Goal: Information Seeking & Learning: Learn about a topic

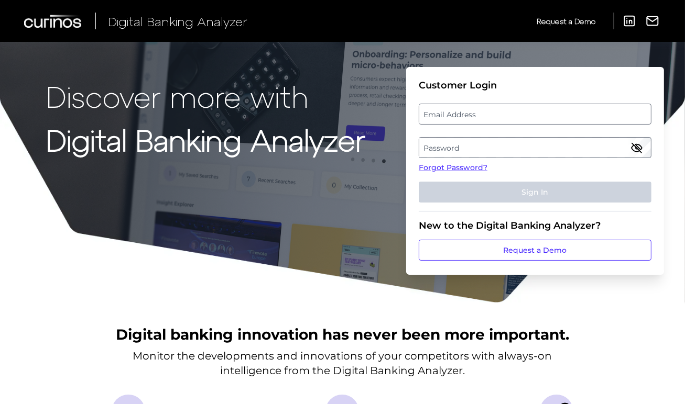
click at [447, 117] on label "Email Address" at bounding box center [534, 114] width 231 height 19
click at [447, 117] on input "email" at bounding box center [535, 114] width 233 height 21
type input "[PERSON_NAME][EMAIL_ADDRESS][PERSON_NAME][DOMAIN_NAME]"
click at [531, 151] on label "Password" at bounding box center [534, 147] width 231 height 19
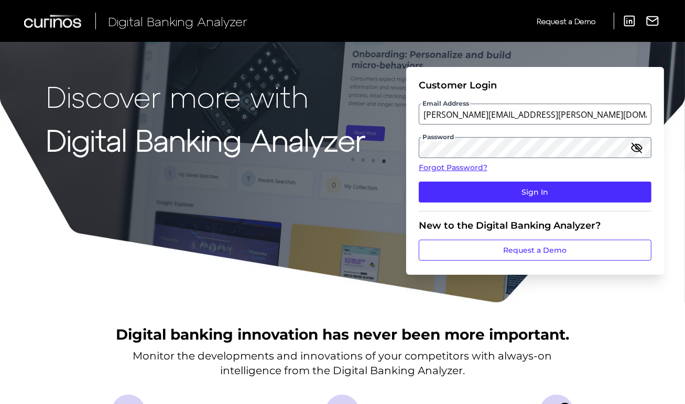
click at [420, 128] on fieldset "Customer Login Email Address husain.abedi@santander.co.uk Password Forgot Passw…" at bounding box center [535, 146] width 233 height 132
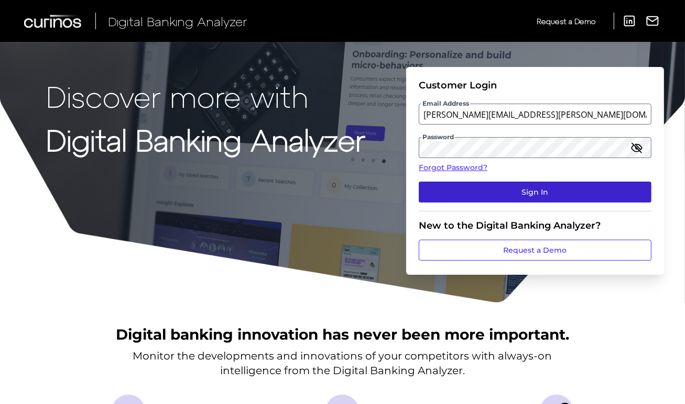
click at [498, 191] on button "Sign In" at bounding box center [535, 192] width 233 height 21
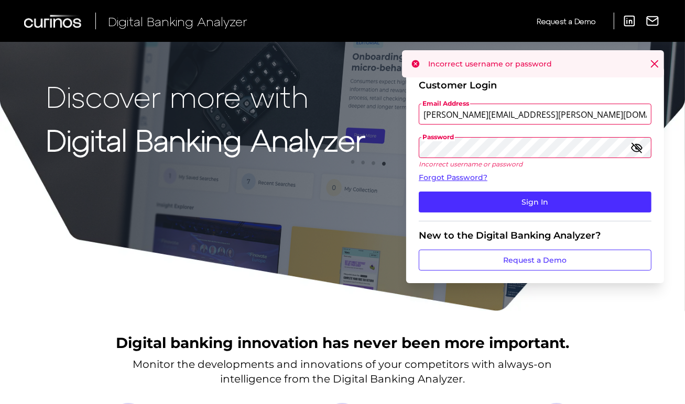
click at [419, 192] on button "Sign In" at bounding box center [535, 202] width 233 height 21
click at [636, 147] on icon "button" at bounding box center [636, 147] width 13 height 13
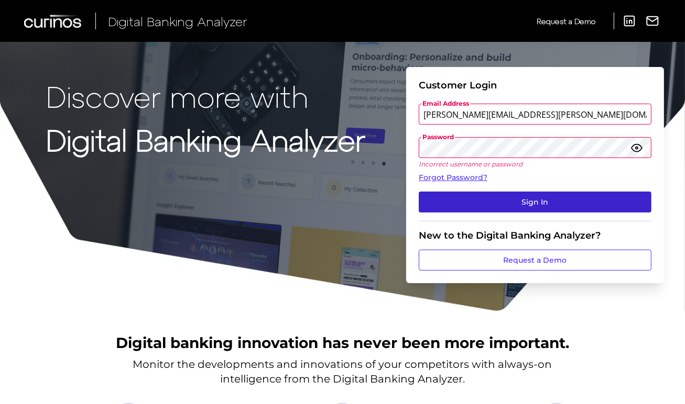
click at [540, 199] on button "Sign In" at bounding box center [535, 202] width 233 height 21
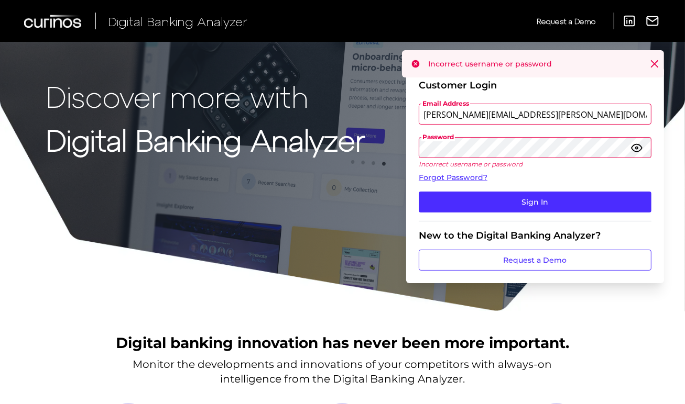
click at [372, 147] on div "Discover more with Digital Banking Analyzer Customer Login Email Address husain…" at bounding box center [342, 156] width 685 height 312
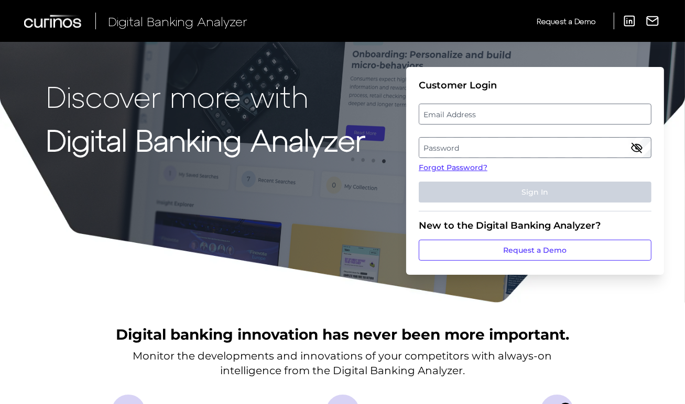
click at [507, 119] on label "Email Address" at bounding box center [534, 114] width 231 height 19
click at [507, 119] on input "email" at bounding box center [535, 114] width 233 height 21
type input "[PERSON_NAME][EMAIL_ADDRESS][PERSON_NAME][DOMAIN_NAME]"
click at [531, 149] on label "Password" at bounding box center [534, 147] width 231 height 19
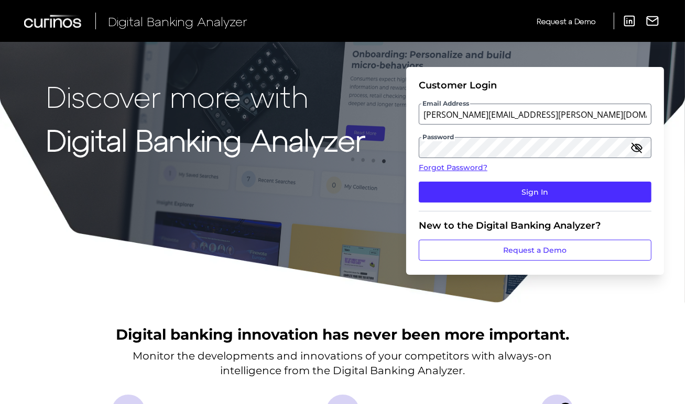
click at [640, 147] on icon "button" at bounding box center [636, 147] width 13 height 13
click at [419, 182] on button "Sign In" at bounding box center [535, 192] width 233 height 21
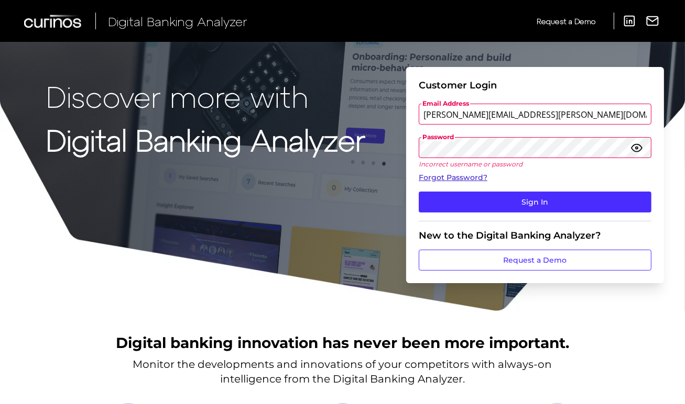
click at [469, 175] on link "Forgot Password?" at bounding box center [535, 177] width 233 height 11
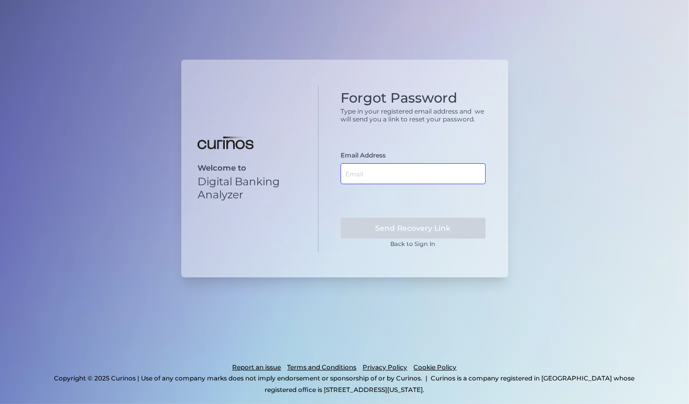
click at [389, 168] on input "text" at bounding box center [412, 173] width 145 height 21
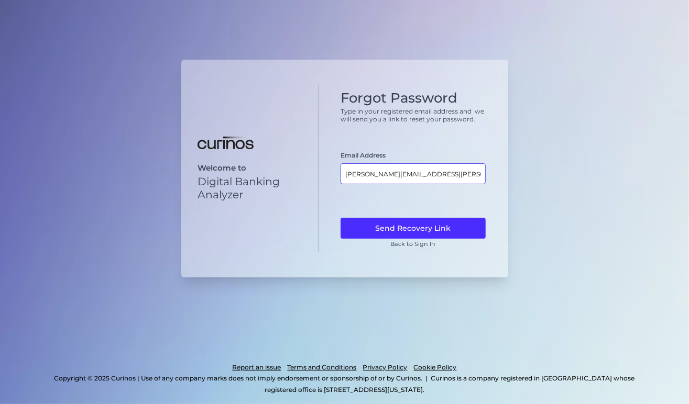
type input "[PERSON_NAME][EMAIL_ADDRESS][PERSON_NAME][DOMAIN_NAME]"
click at [340, 218] on button "Send Recovery Link" at bounding box center [412, 228] width 145 height 21
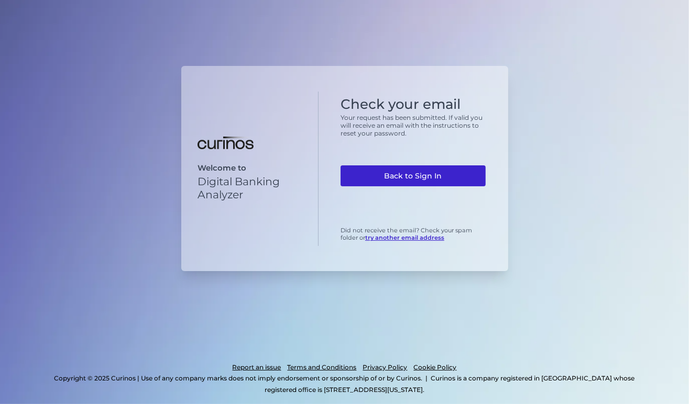
click at [412, 172] on link "Back to Sign In" at bounding box center [412, 176] width 145 height 21
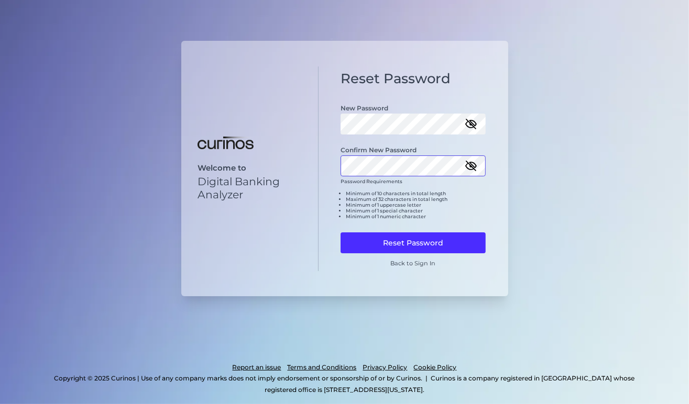
click at [340, 233] on button "Reset Password" at bounding box center [412, 243] width 145 height 21
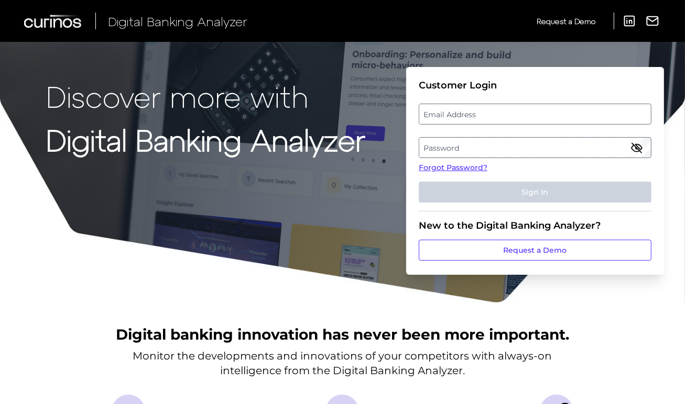
click at [467, 110] on label "Email Address" at bounding box center [534, 114] width 231 height 19
click at [467, 110] on input "email" at bounding box center [535, 114] width 233 height 21
type input "[PERSON_NAME][EMAIL_ADDRESS][PERSON_NAME][DOMAIN_NAME]"
click at [465, 142] on label "Password" at bounding box center [534, 147] width 231 height 19
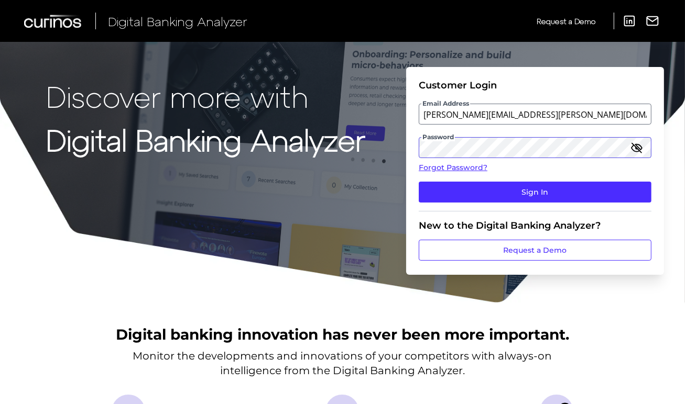
click at [419, 182] on button "Sign In" at bounding box center [535, 192] width 233 height 21
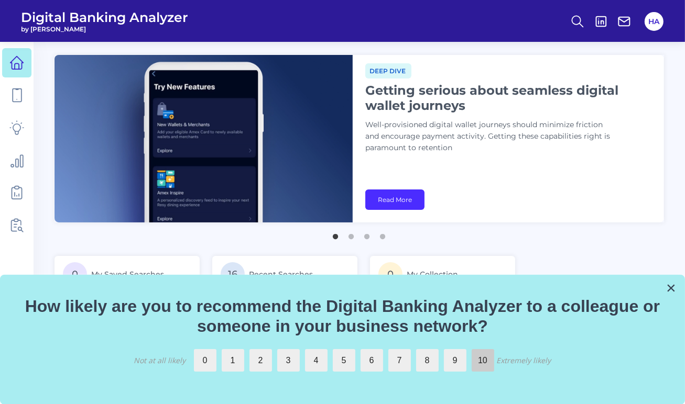
click at [488, 358] on label "10" at bounding box center [482, 360] width 23 height 23
click at [471, 349] on input "10" at bounding box center [471, 349] width 0 height 0
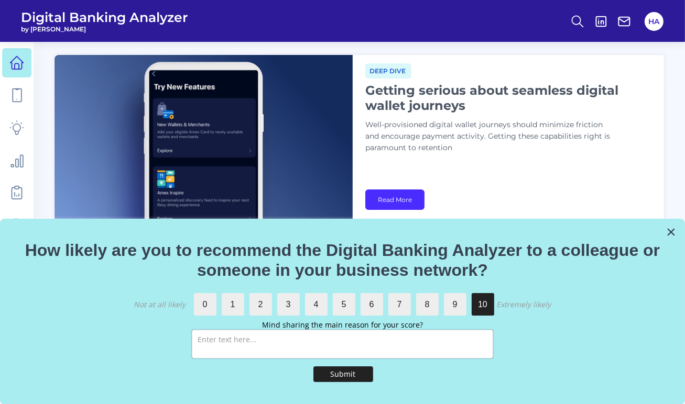
click at [335, 351] on textarea at bounding box center [342, 344] width 301 height 29
type textarea "It's just great, really excited about how it develops going forwards"
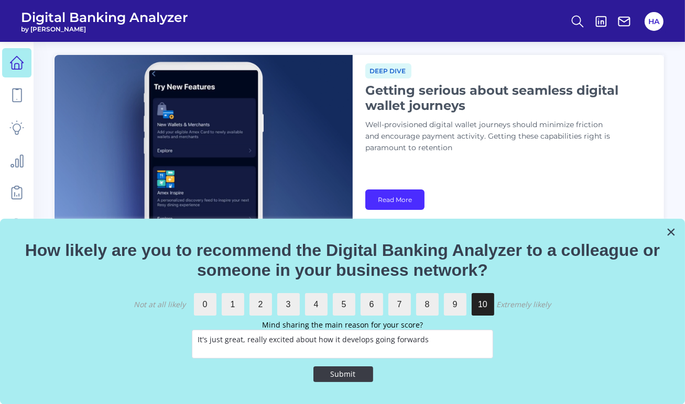
click at [351, 370] on div "Submit" at bounding box center [343, 374] width 60 height 26
click at [351, 370] on button "Submit" at bounding box center [343, 375] width 60 height 16
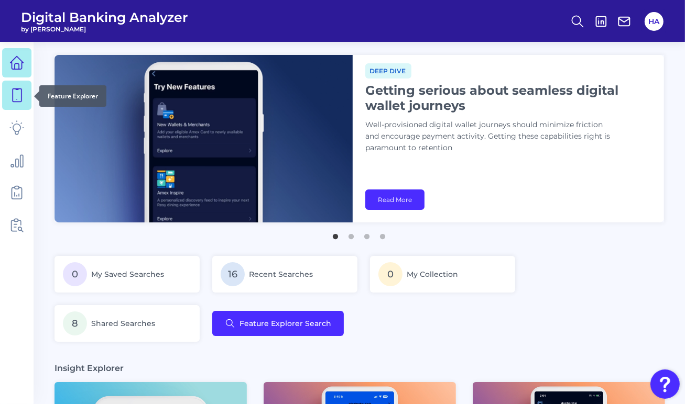
click at [20, 103] on link at bounding box center [16, 95] width 29 height 29
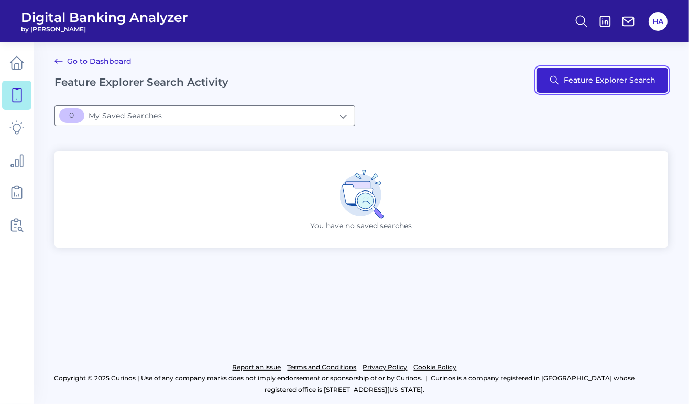
click at [630, 75] on button "Feature Explorer Search" at bounding box center [601, 80] width 131 height 25
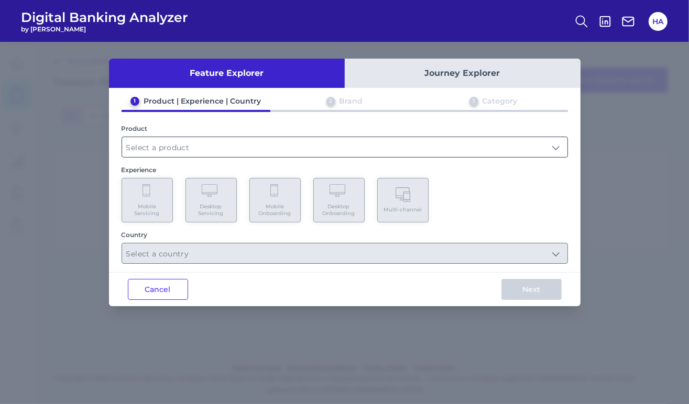
click at [196, 147] on input "text" at bounding box center [344, 147] width 445 height 20
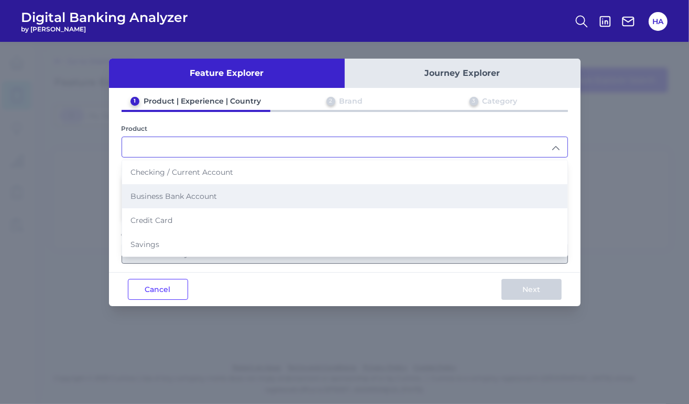
click at [182, 196] on span "Business Bank Account" at bounding box center [173, 196] width 86 height 9
type input "Business Bank Account"
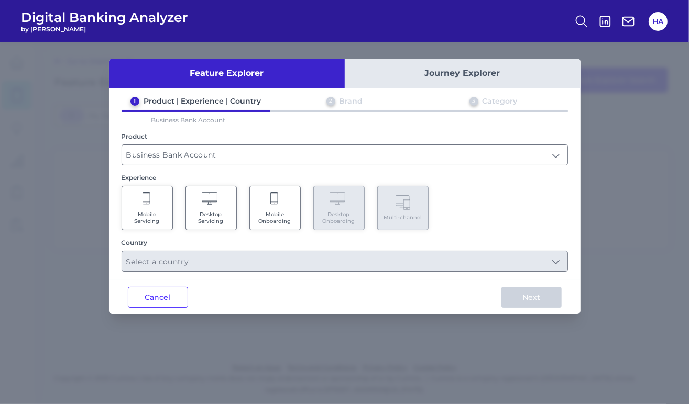
click at [153, 211] on span "Mobile Servicing" at bounding box center [147, 218] width 40 height 14
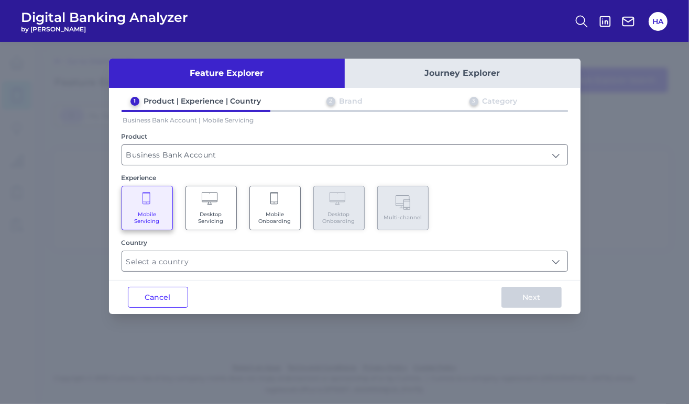
click at [566, 279] on div "Feature Explorer Journey Explorer 1 Product | Experience | Country 2 Brand 3 Ca…" at bounding box center [344, 187] width 471 height 256
click at [556, 258] on input "text" at bounding box center [344, 261] width 445 height 20
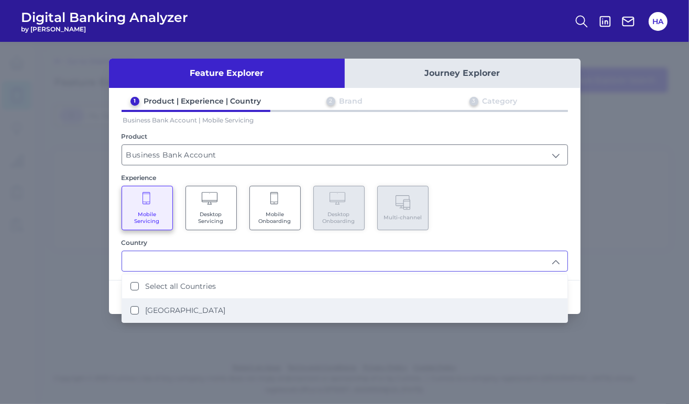
click at [189, 306] on label "[GEOGRAPHIC_DATA]" at bounding box center [185, 310] width 80 height 9
type input "Select all Countries"
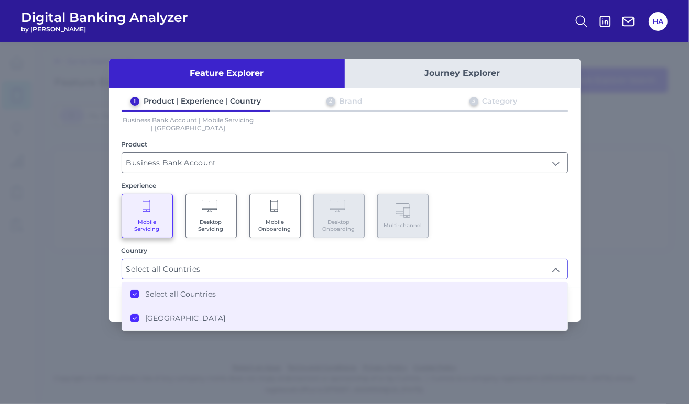
click at [490, 228] on div "Mobile Servicing Desktop Servicing Mobile Onboarding Desktop Onboarding Multi-c…" at bounding box center [345, 216] width 446 height 45
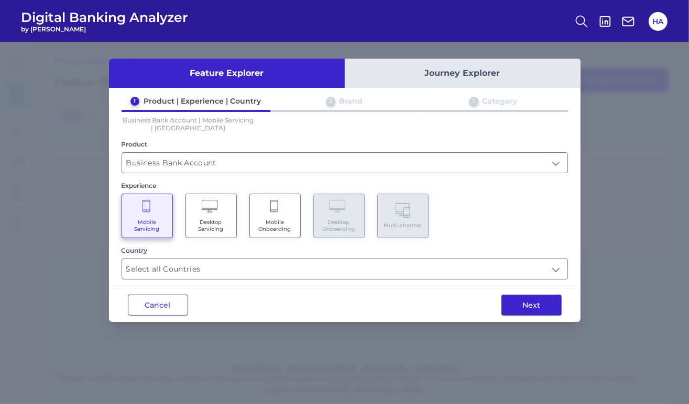
click at [526, 305] on button "Next" at bounding box center [531, 305] width 60 height 21
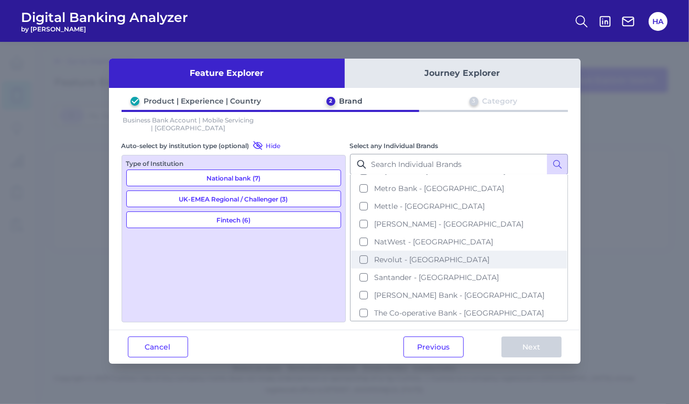
scroll to position [147, 0]
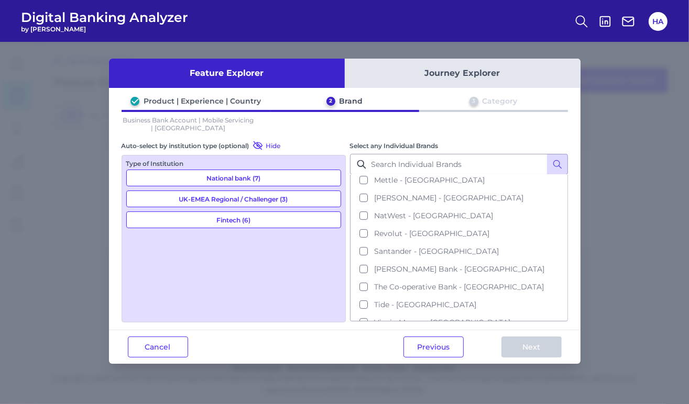
click at [233, 218] on button "Fintech (6)" at bounding box center [233, 220] width 215 height 17
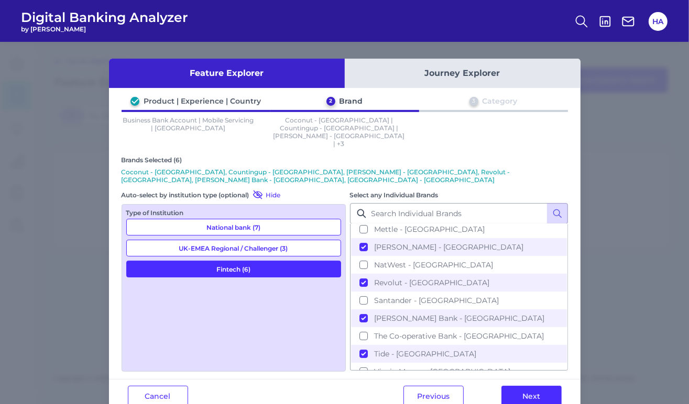
click at [239, 219] on button "National bank (7)" at bounding box center [233, 227] width 215 height 17
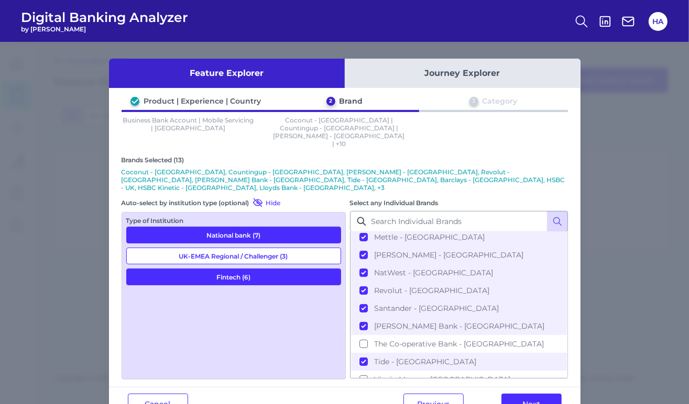
click at [235, 248] on button "UK-EMEA Regional / Challenger (3)" at bounding box center [233, 256] width 215 height 17
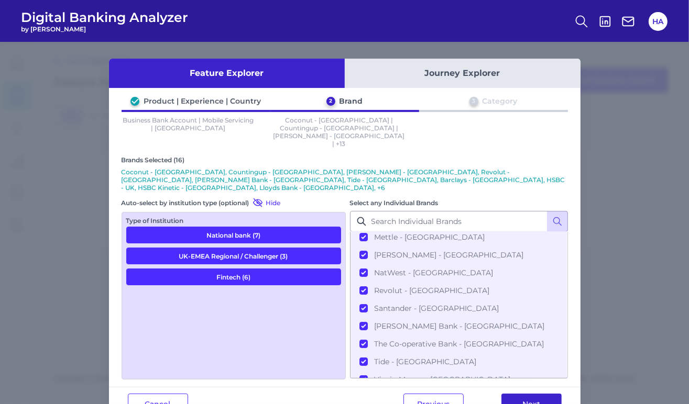
click at [548, 394] on button "Next" at bounding box center [531, 404] width 60 height 21
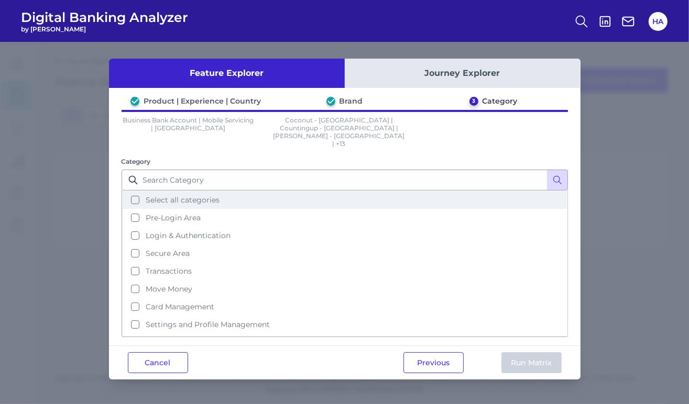
click at [177, 195] on span "Select all categories" at bounding box center [183, 199] width 74 height 9
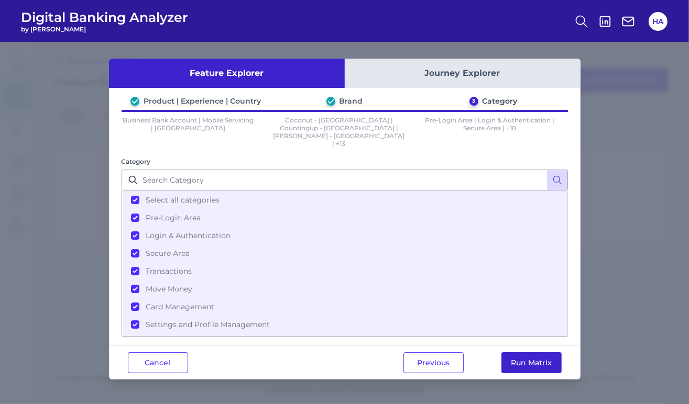
click at [546, 353] on button "Run Matrix" at bounding box center [531, 363] width 60 height 21
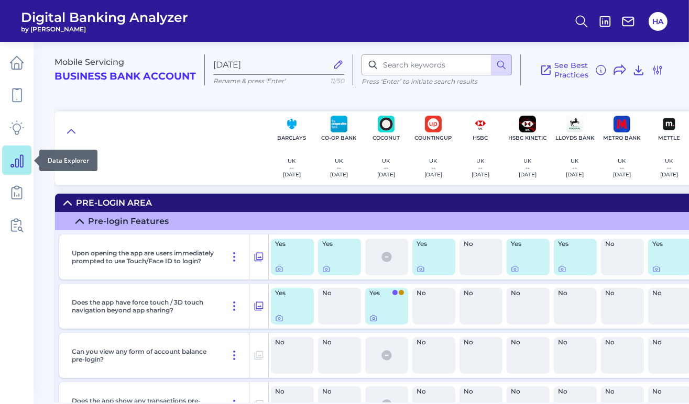
click at [19, 161] on icon at bounding box center [16, 160] width 15 height 15
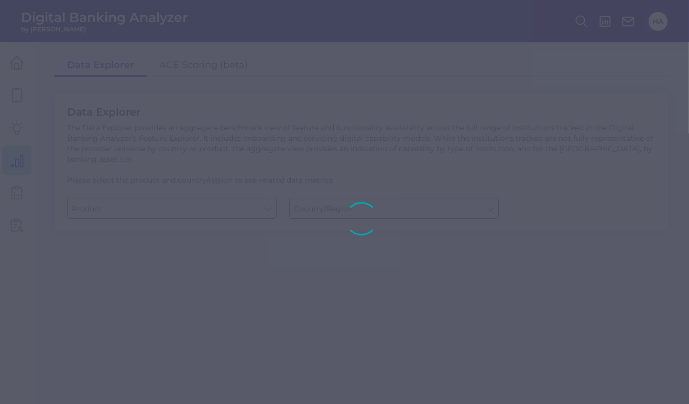
type input "Business Bank Account"
type input "Global (excl. US)"
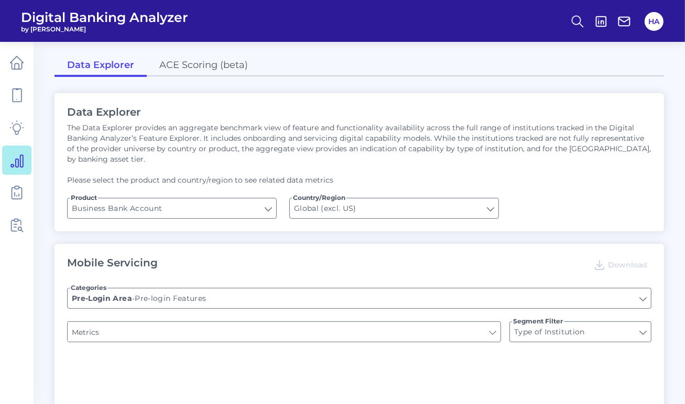
type input "Upon opening the app are users immediately prompted to use Touch/Face ID to log…"
type input "Does it offer third-party single sign on?"
type input "Can you apply for the PRODUCT as a new to brand customer on ANY digital channel?"
click at [13, 191] on icon at bounding box center [16, 192] width 15 height 15
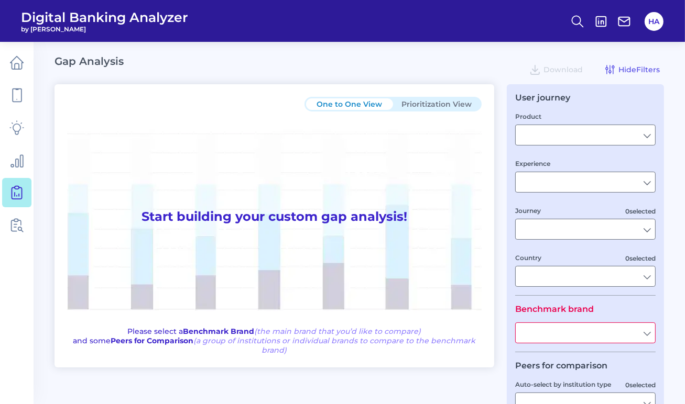
type input "Checking / Current Account"
type input "Mobile Servicing"
type input "Pre-Login Area, New Customer Onboarding, Login & Authentication, Accounts and t…"
type input "[GEOGRAPHIC_DATA]"
type input "All Select individual brands"
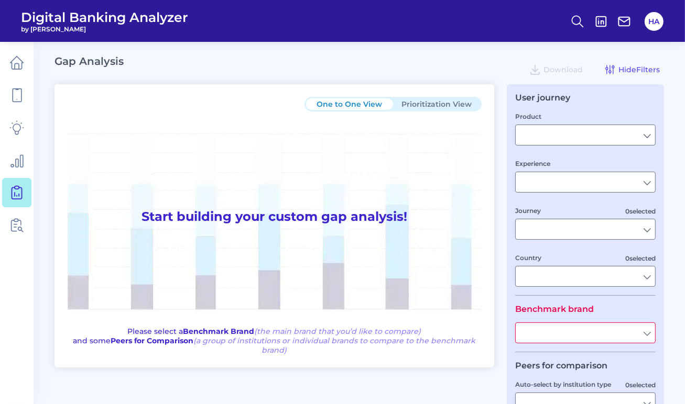
type input "All Journeys"
type input "All Countries"
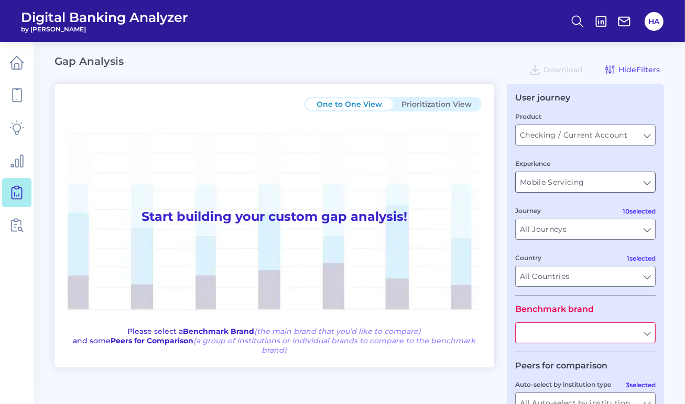
scroll to position [52, 0]
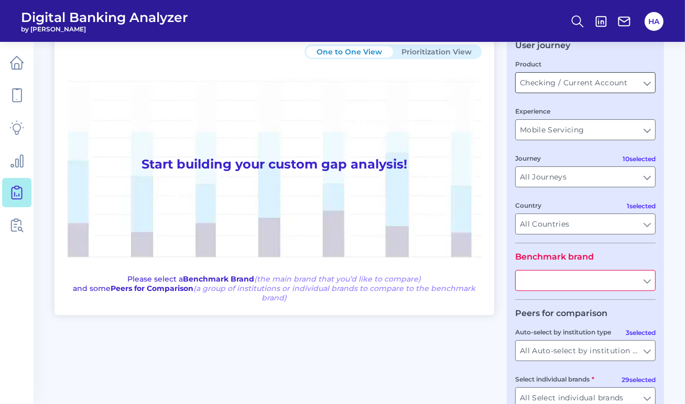
click at [603, 86] on input "Checking / Current Account" at bounding box center [584, 83] width 139 height 20
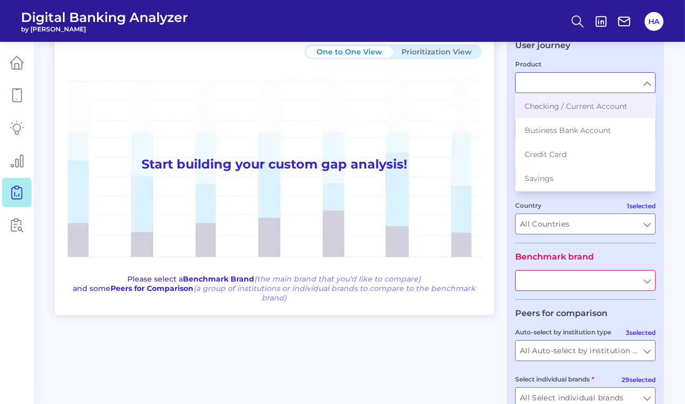
click at [552, 128] on span "Business Bank Account" at bounding box center [567, 130] width 86 height 9
type input "Business Bank Account"
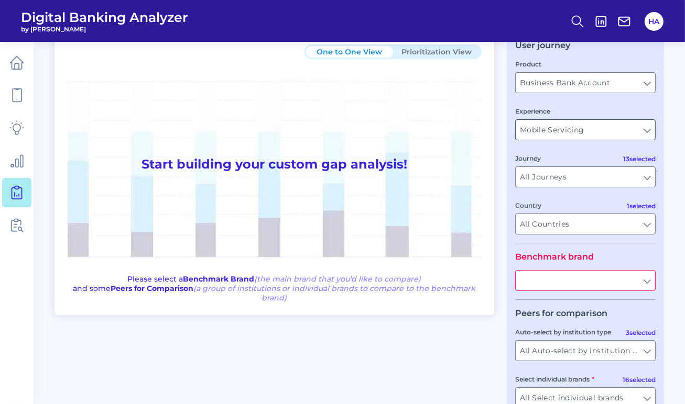
click at [584, 135] on input "Mobile Servicing" at bounding box center [584, 130] width 139 height 20
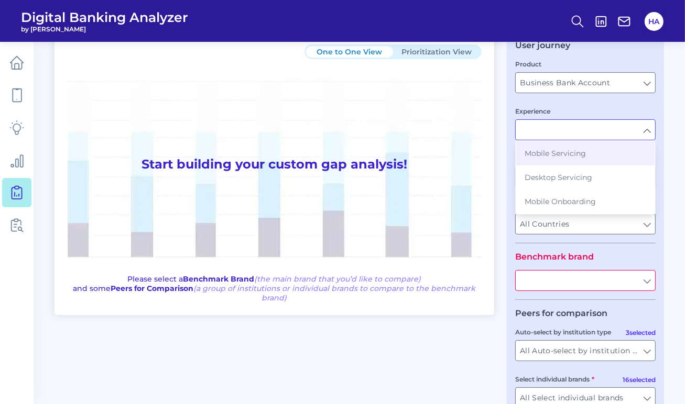
click at [675, 133] on main "Gap Analysis Download Hide Filters One to One View Prioritization View Start bu…" at bounding box center [342, 208] width 685 height 521
type input "Mobile Servicing"
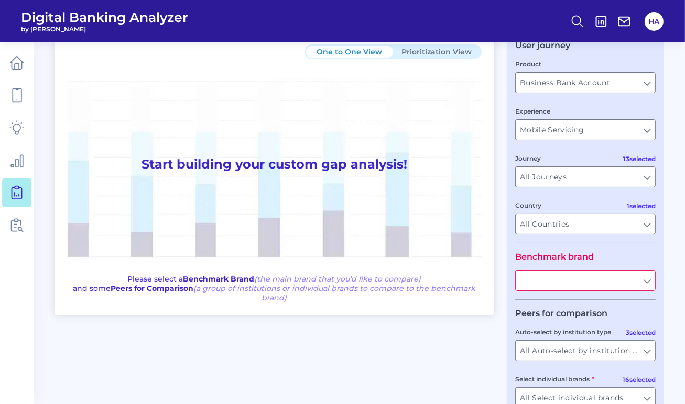
click at [612, 285] on input "text" at bounding box center [584, 281] width 139 height 20
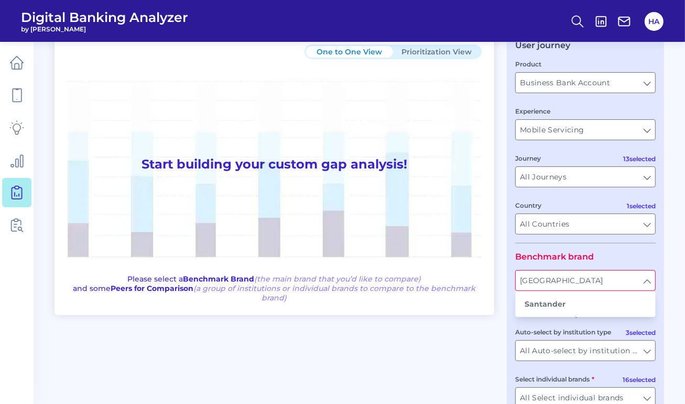
type input "[GEOGRAPHIC_DATA]"
click at [561, 323] on fieldset "Peers for comparison 3 selected Auto-select by institution type All Auto-select…" at bounding box center [585, 363] width 140 height 108
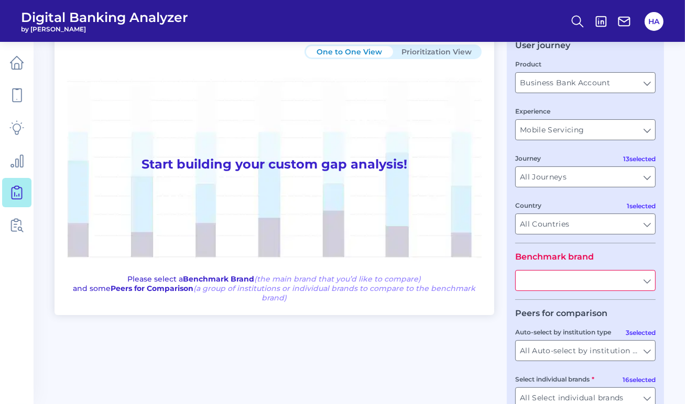
click at [567, 288] on input "text" at bounding box center [584, 281] width 139 height 20
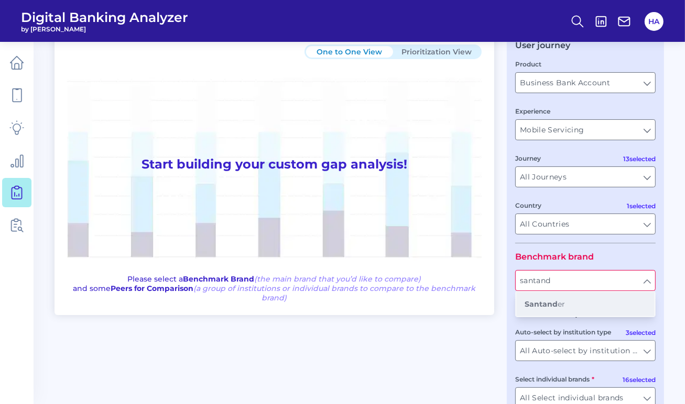
click at [557, 302] on span "Santand er" at bounding box center [544, 304] width 40 height 9
type input "Santander"
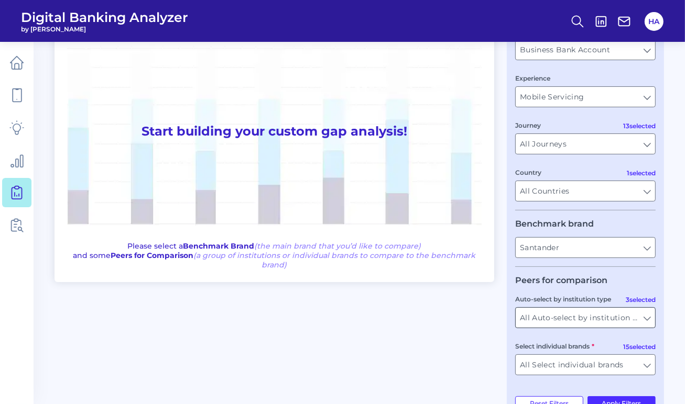
scroll to position [119, 0]
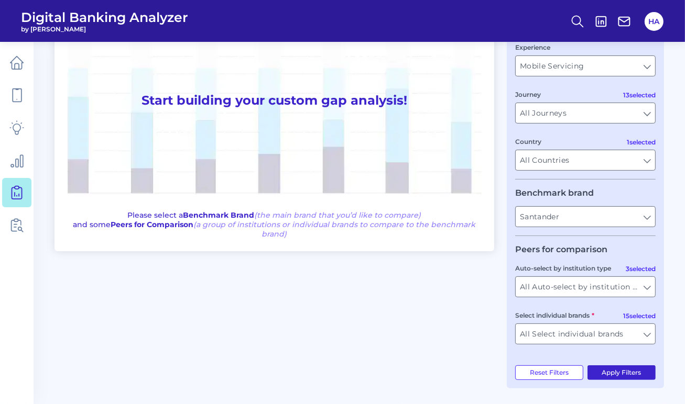
click at [613, 368] on button "Apply Filters" at bounding box center [621, 373] width 69 height 15
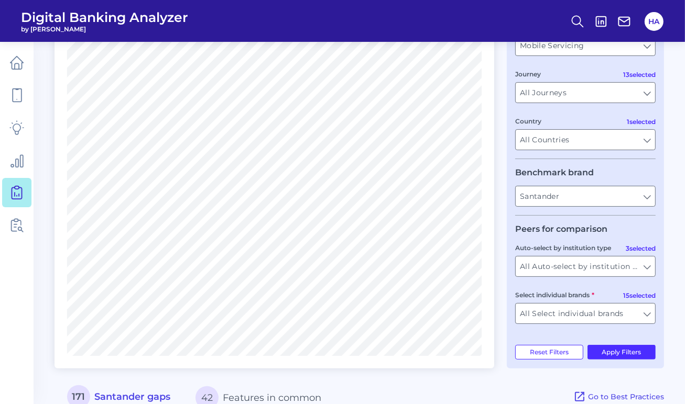
scroll to position [0, 0]
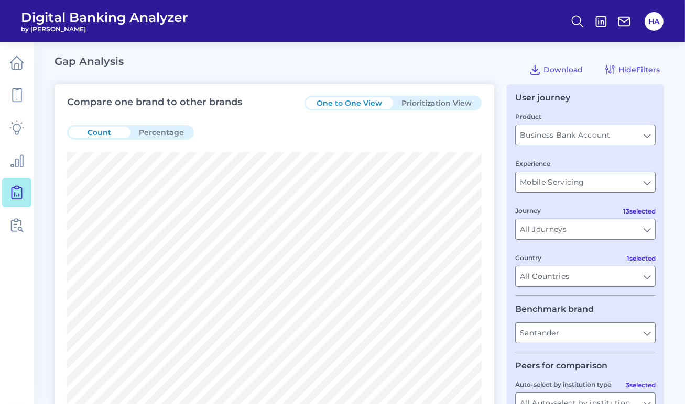
click at [456, 103] on button "Prioritization View" at bounding box center [436, 103] width 87 height 12
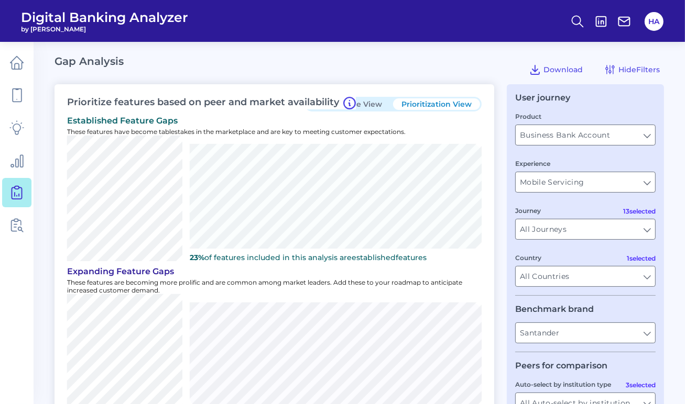
click at [383, 105] on button "One to One View" at bounding box center [349, 104] width 87 height 12
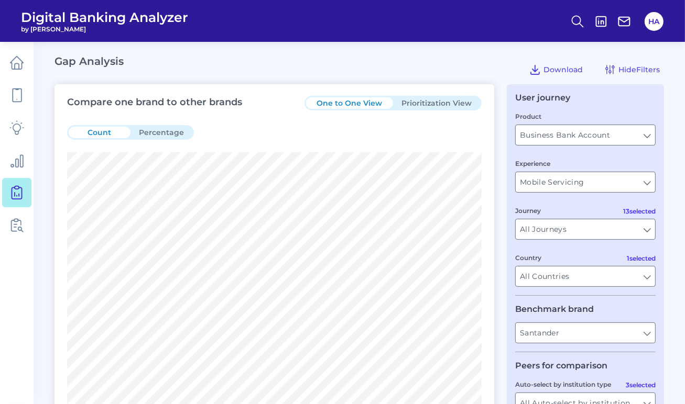
click at [148, 130] on button "Percentage" at bounding box center [161, 133] width 62 height 12
click at [447, 100] on button "Prioritization View" at bounding box center [436, 103] width 87 height 12
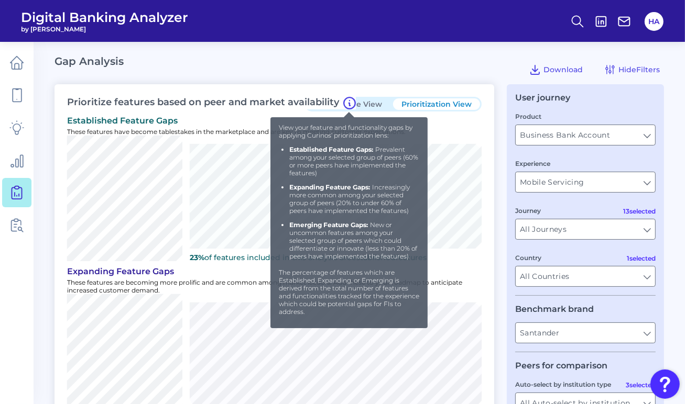
click at [345, 103] on icon at bounding box center [349, 103] width 13 height 13
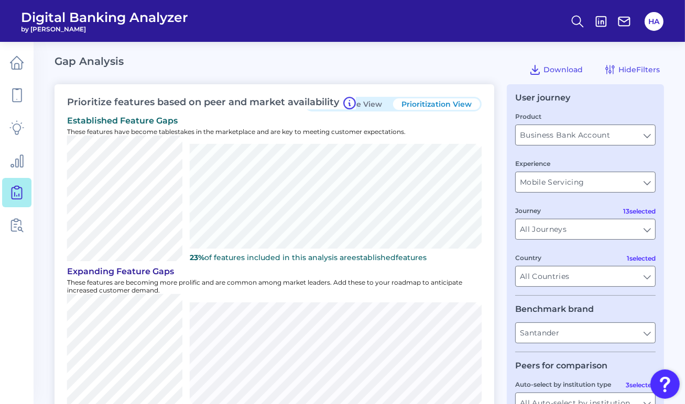
click at [379, 105] on button "One to One View" at bounding box center [349, 104] width 87 height 12
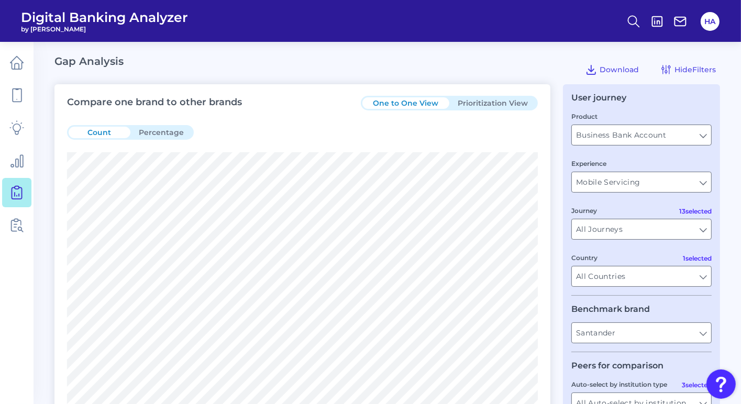
click at [164, 130] on button "Percentage" at bounding box center [161, 133] width 62 height 12
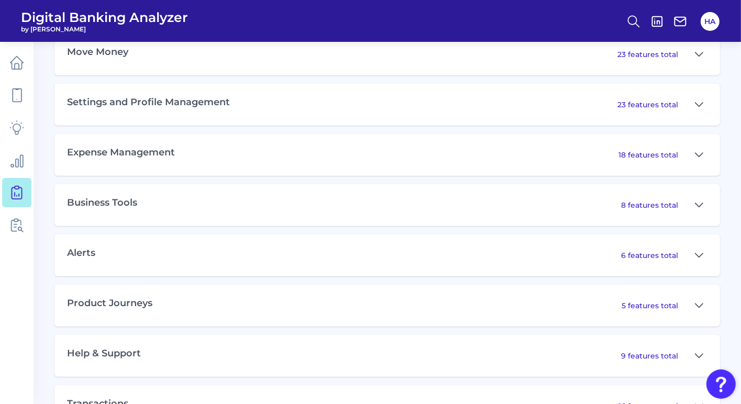
scroll to position [733, 0]
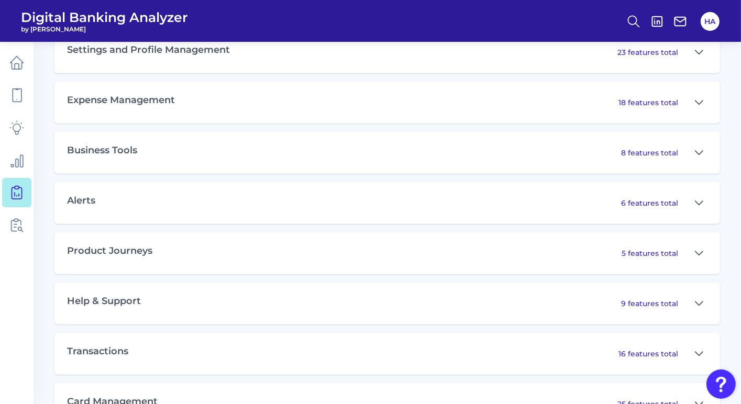
click at [358, 152] on div "Business Tools 8 features total" at bounding box center [387, 153] width 666 height 42
click at [688, 155] on button at bounding box center [699, 153] width 17 height 17
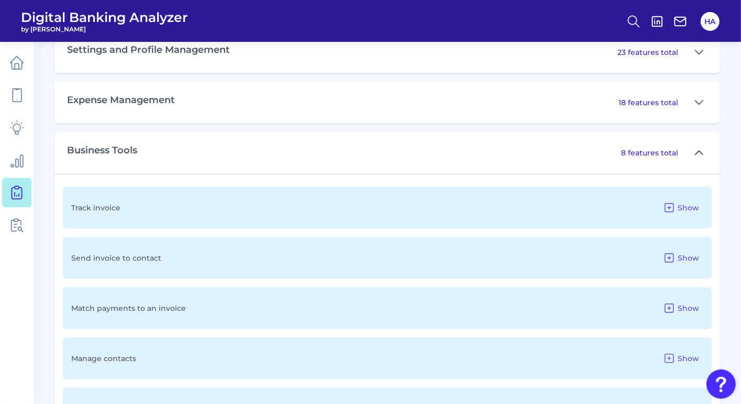
click at [688, 155] on icon at bounding box center [699, 153] width 8 height 13
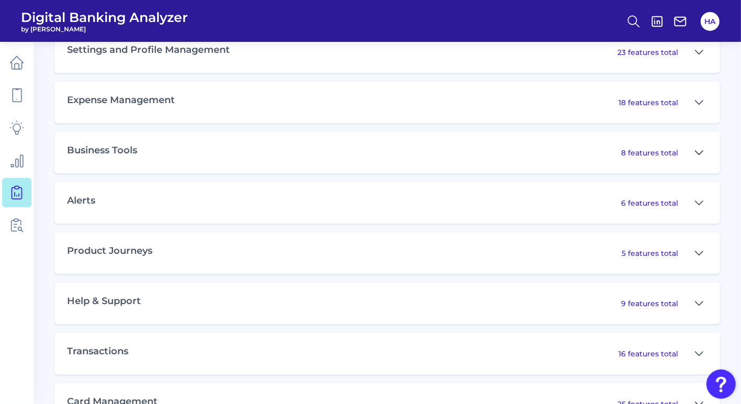
click at [688, 155] on icon at bounding box center [699, 153] width 8 height 13
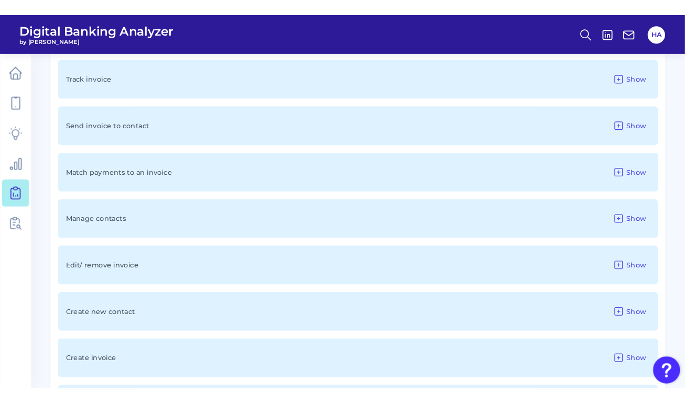
scroll to position [891, 0]
